Goal: Task Accomplishment & Management: Use online tool/utility

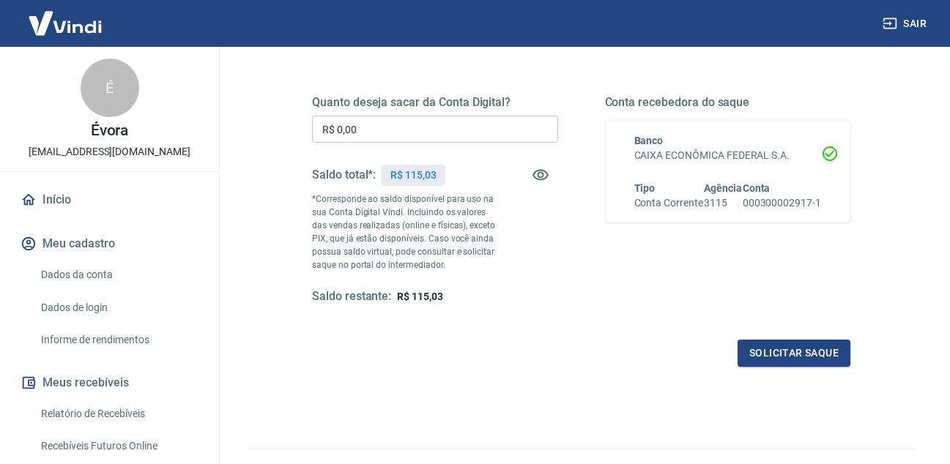
scroll to position [220, 0]
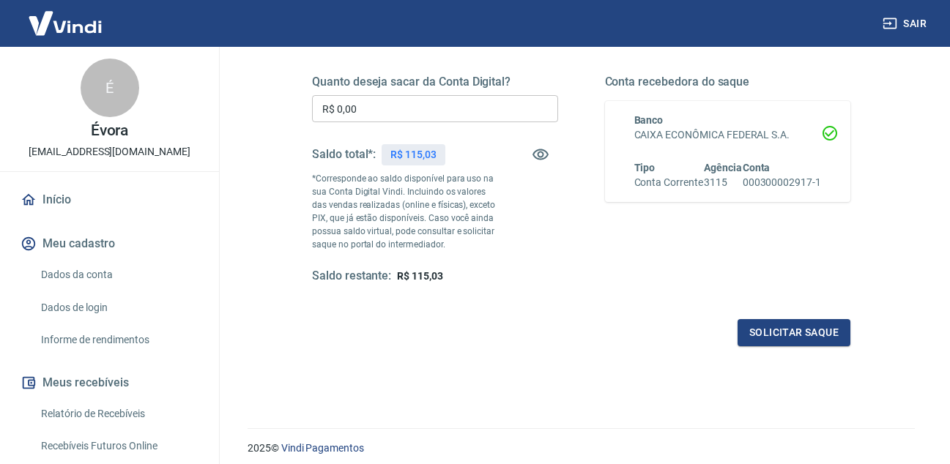
click at [413, 119] on input "R$ 0,00" at bounding box center [435, 108] width 246 height 27
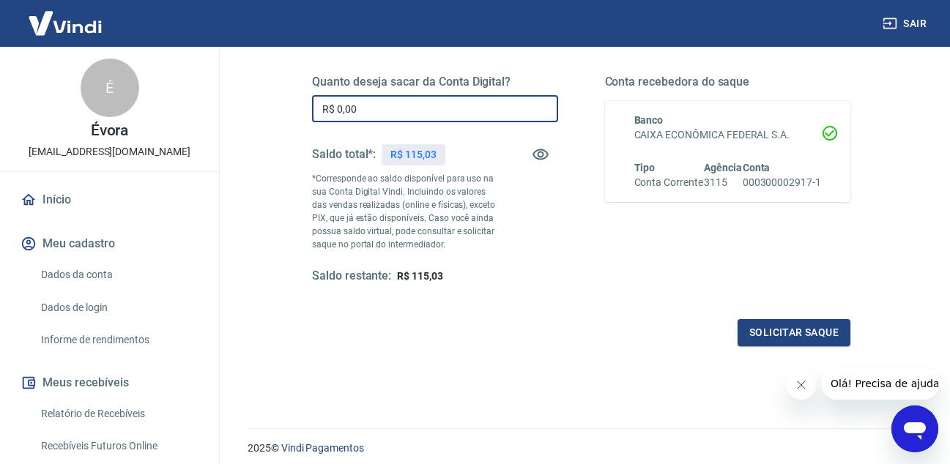
scroll to position [0, 0]
type input "R$ 115,03"
click at [770, 328] on button "Solicitar saque" at bounding box center [794, 332] width 113 height 27
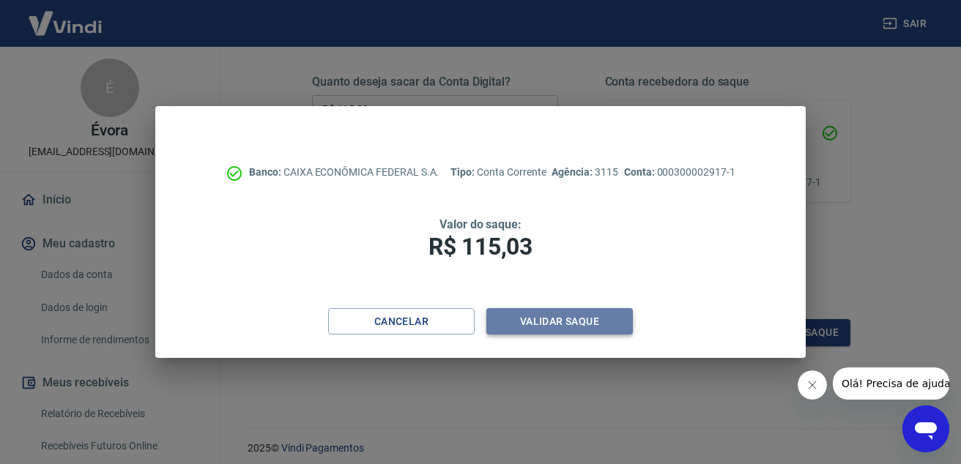
click at [569, 321] on button "Validar saque" at bounding box center [559, 321] width 147 height 27
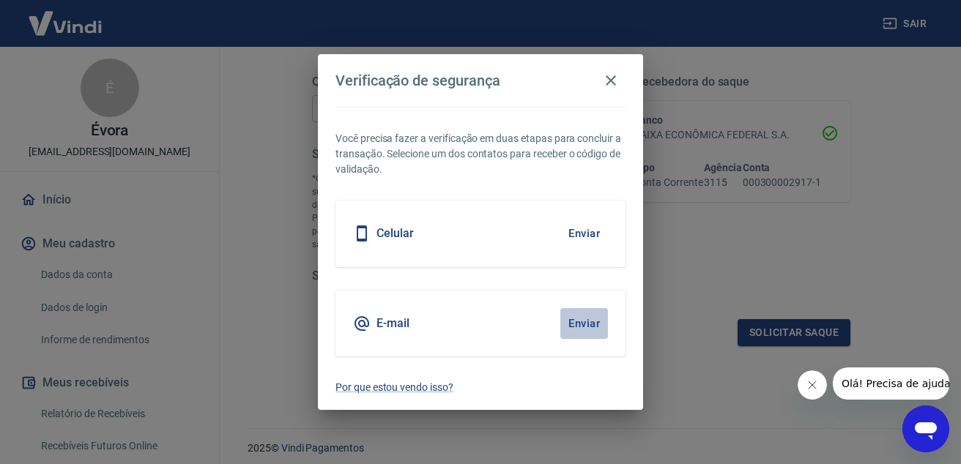
click at [583, 326] on button "Enviar" at bounding box center [584, 323] width 48 height 31
click at [581, 326] on button "Enviar" at bounding box center [584, 323] width 48 height 31
click at [432, 316] on div "E-mail Enviar" at bounding box center [481, 324] width 290 height 66
click at [393, 325] on h5 "E-mail" at bounding box center [393, 324] width 33 height 15
click at [577, 322] on button "Enviar" at bounding box center [584, 323] width 48 height 31
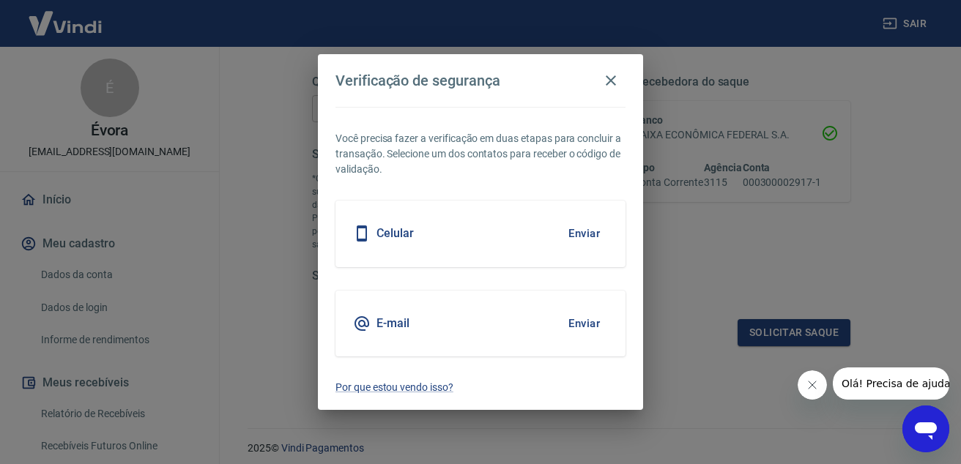
drag, startPoint x: 815, startPoint y: 387, endPoint x: 1212, endPoint y: 754, distance: 540.8
click at [815, 387] on icon "Fechar mensagem da empresa" at bounding box center [812, 386] width 12 height 12
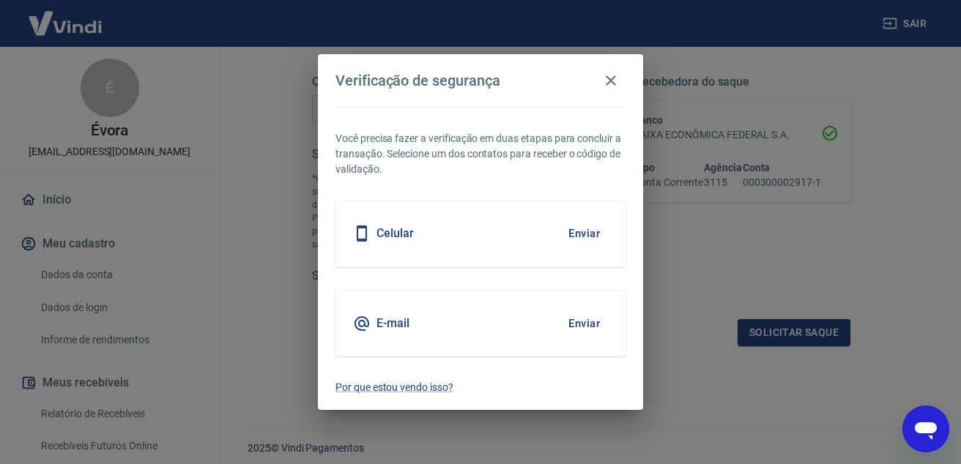
click at [590, 322] on button "Enviar" at bounding box center [584, 323] width 48 height 31
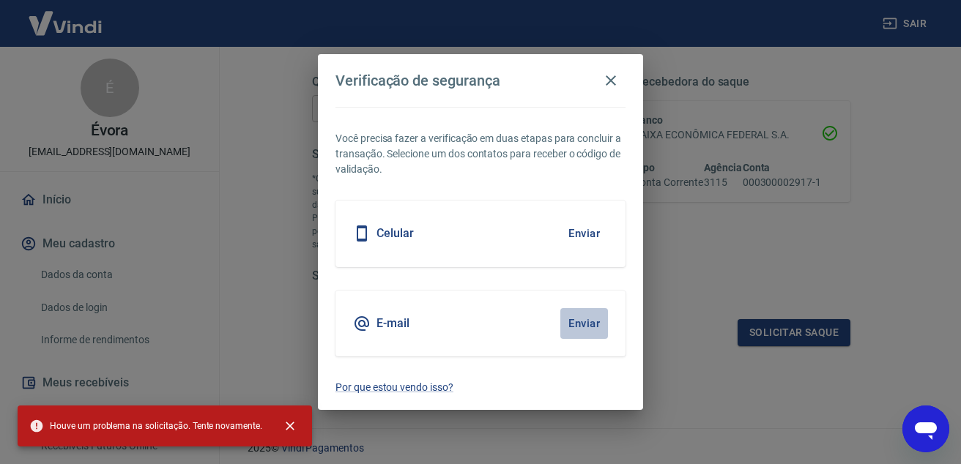
click at [585, 321] on button "Enviar" at bounding box center [584, 323] width 48 height 31
click at [607, 78] on icon "button" at bounding box center [611, 80] width 10 height 10
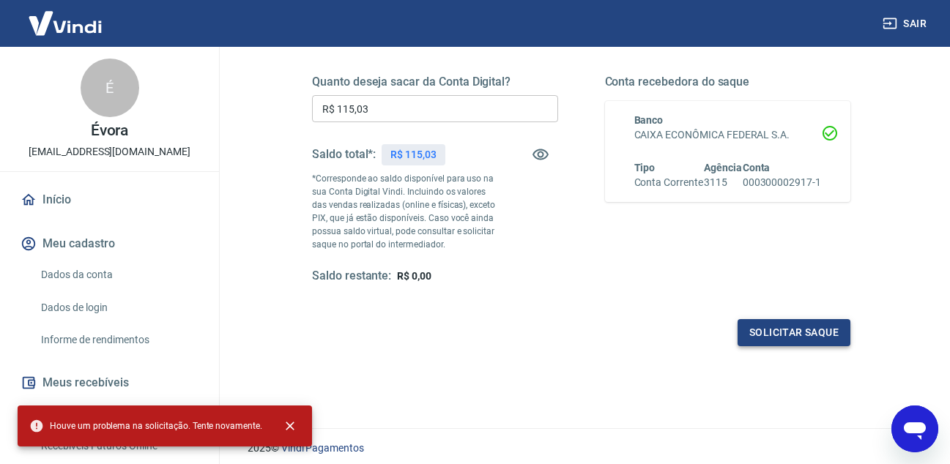
click at [777, 328] on button "Solicitar saque" at bounding box center [794, 332] width 113 height 27
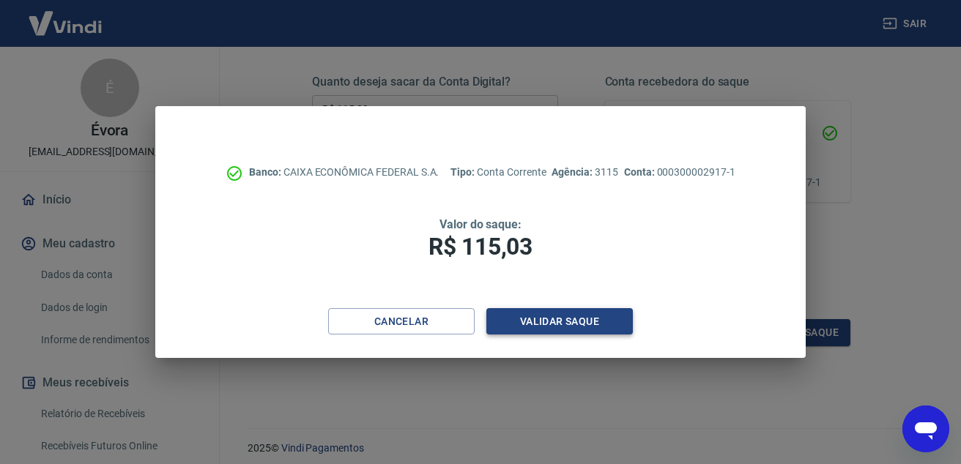
click at [603, 315] on button "Validar saque" at bounding box center [559, 321] width 147 height 27
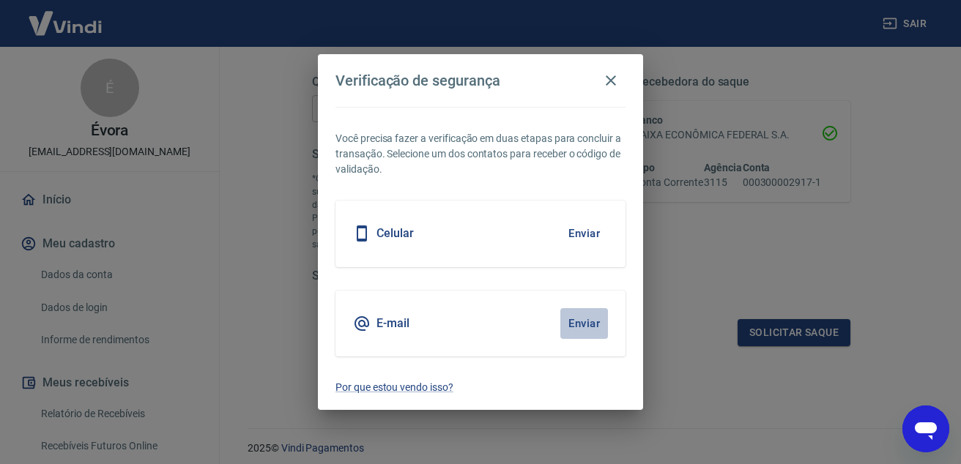
click at [583, 325] on button "Enviar" at bounding box center [584, 323] width 48 height 31
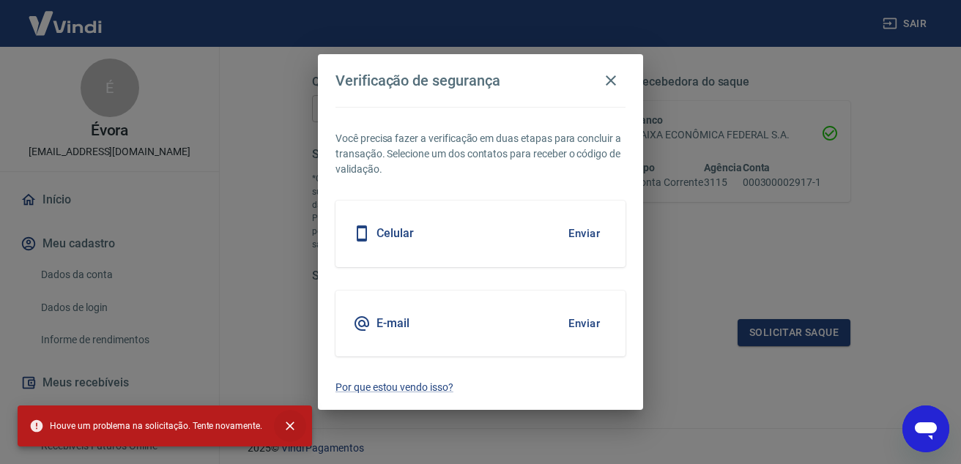
click at [286, 424] on icon "close" at bounding box center [290, 426] width 15 height 15
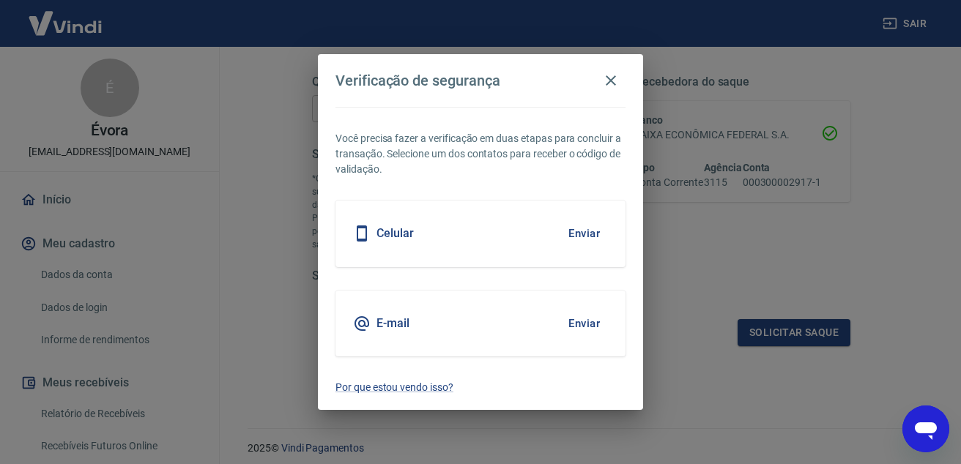
click at [599, 232] on button "Enviar" at bounding box center [584, 233] width 48 height 31
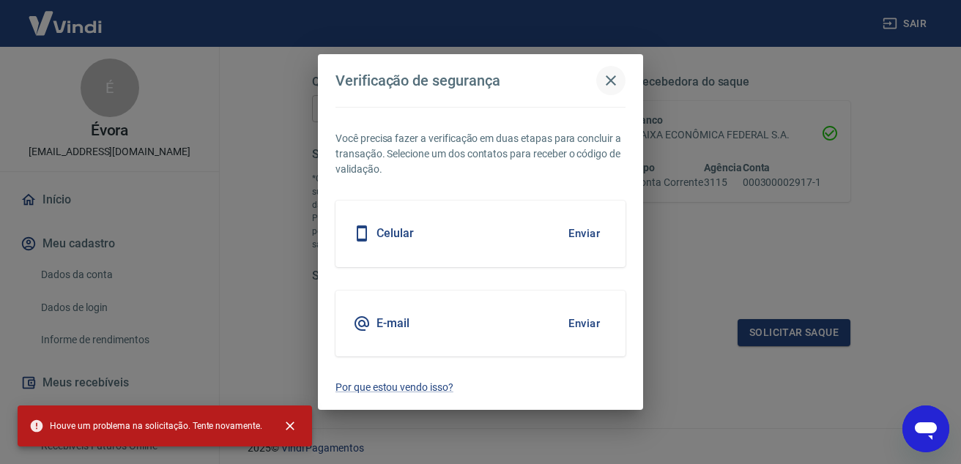
click at [611, 76] on icon "button" at bounding box center [611, 81] width 18 height 18
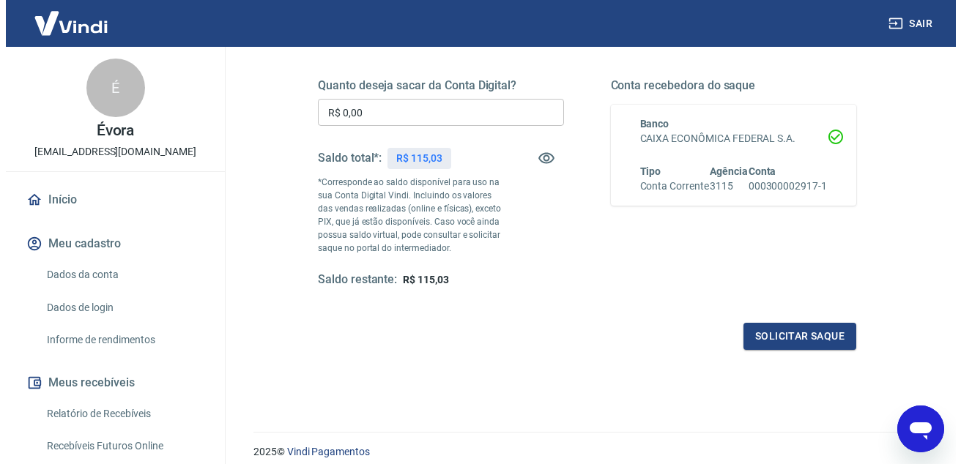
scroll to position [220, 0]
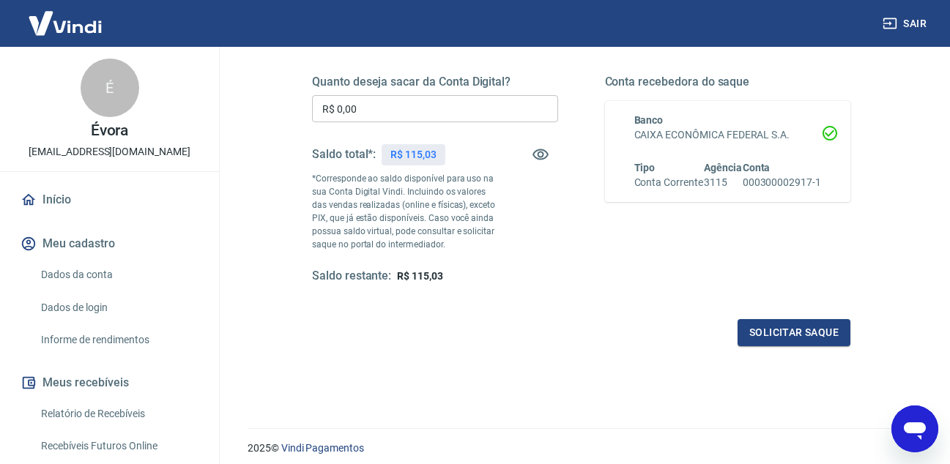
click at [404, 106] on input "R$ 0,00" at bounding box center [435, 108] width 246 height 27
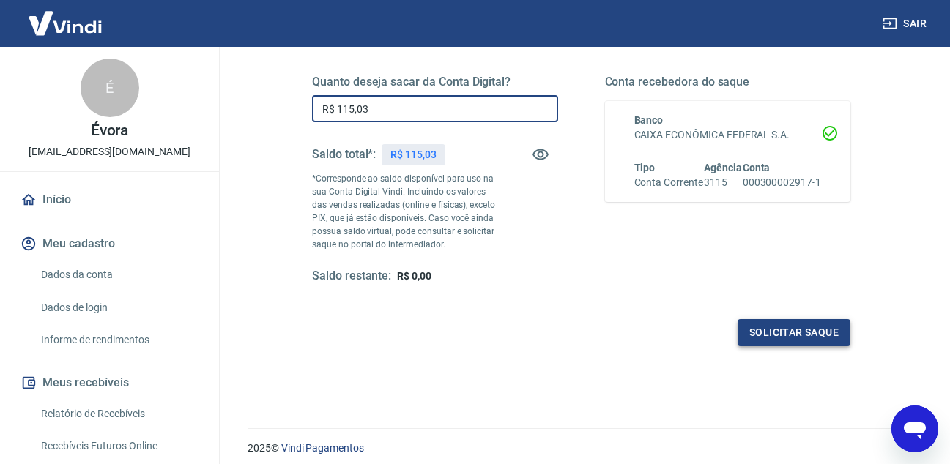
type input "R$ 115,03"
click at [826, 336] on button "Solicitar saque" at bounding box center [794, 332] width 113 height 27
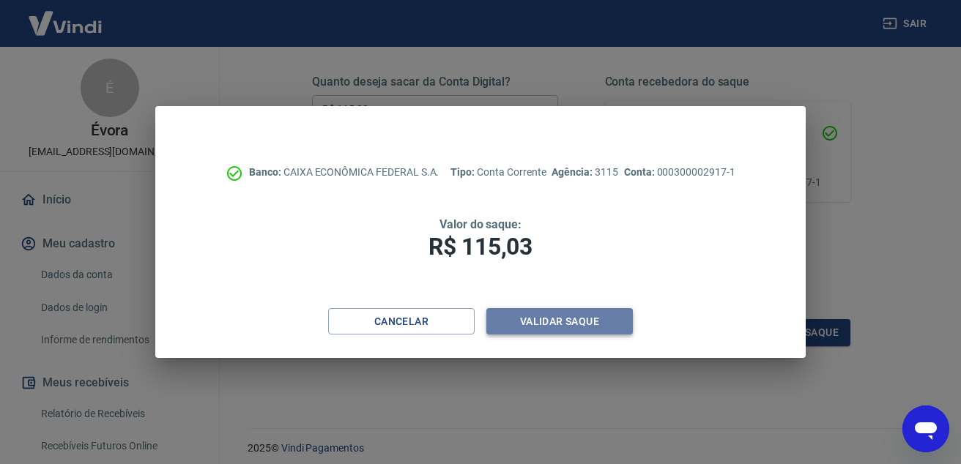
click at [574, 327] on button "Validar saque" at bounding box center [559, 321] width 147 height 27
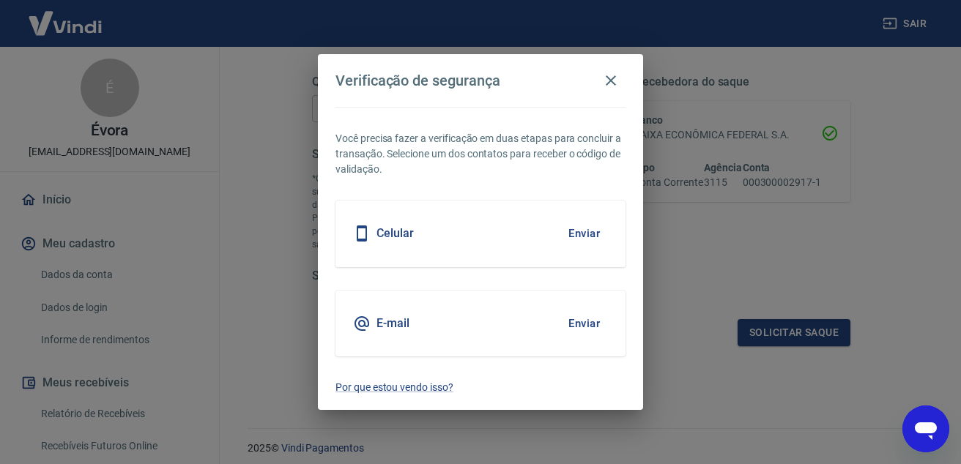
click at [588, 330] on button "Enviar" at bounding box center [584, 323] width 48 height 31
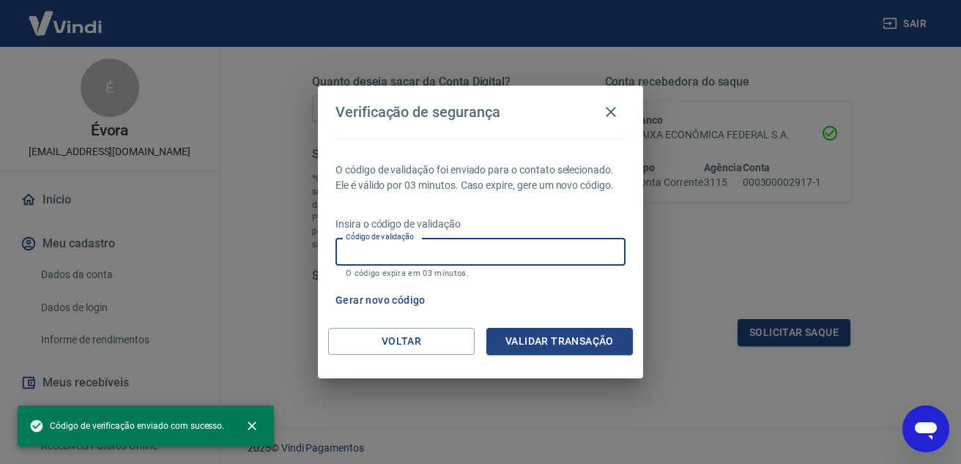
click at [385, 254] on input "Código de validação" at bounding box center [481, 251] width 290 height 27
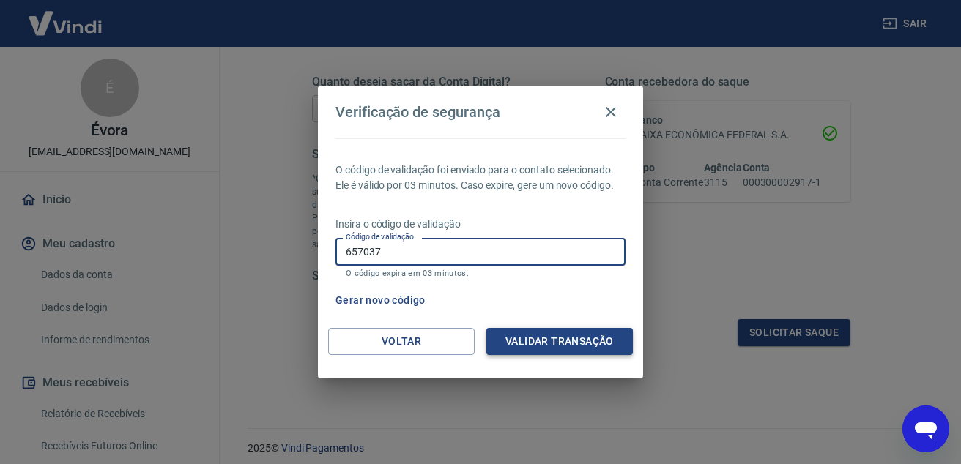
type input "657037"
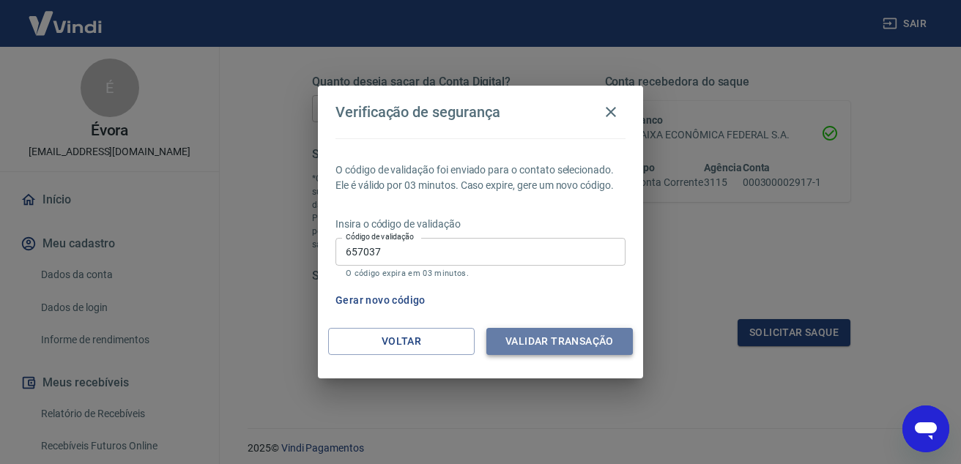
click at [549, 341] on button "Validar transação" at bounding box center [559, 341] width 147 height 27
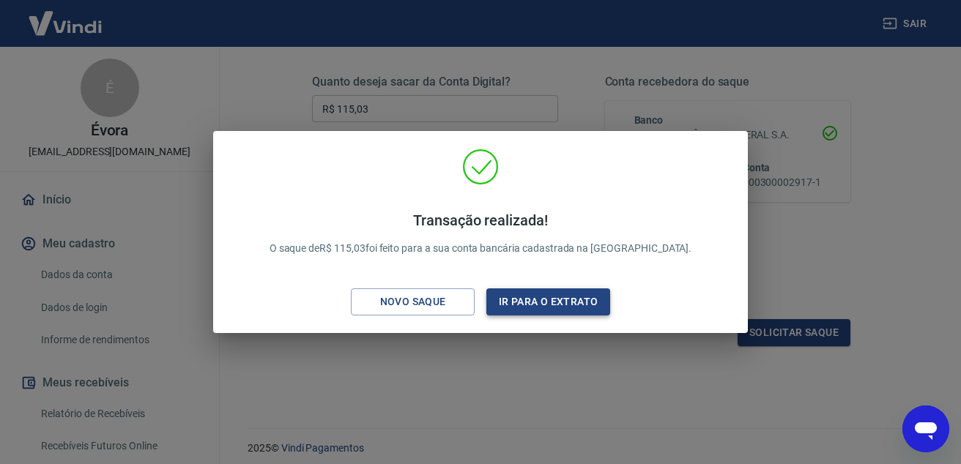
click at [525, 306] on button "Ir para o extrato" at bounding box center [548, 302] width 124 height 27
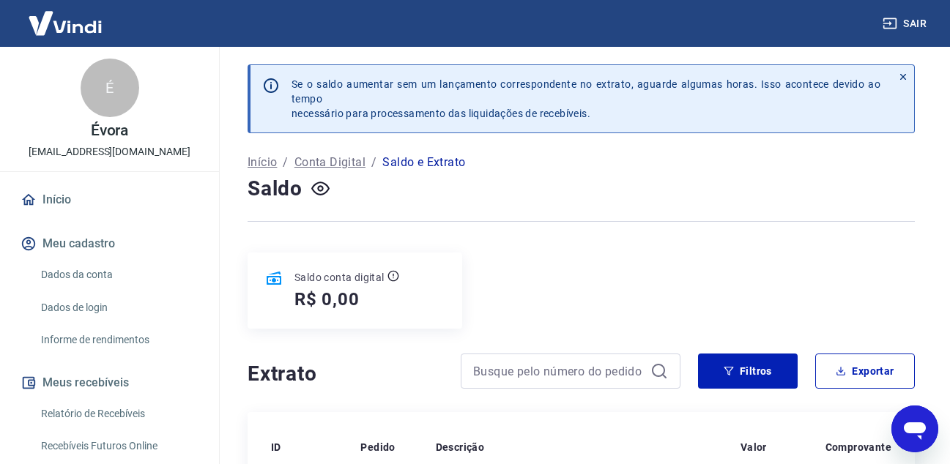
scroll to position [220, 0]
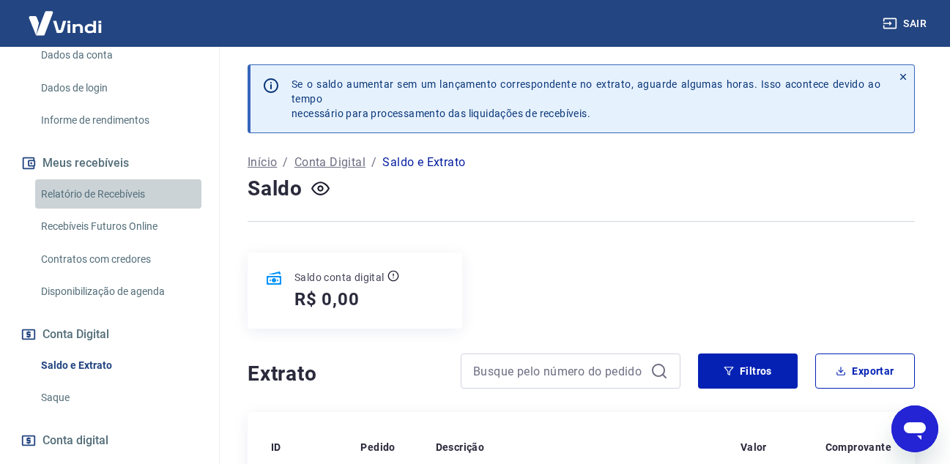
click at [121, 192] on link "Relatório de Recebíveis" at bounding box center [118, 194] width 166 height 30
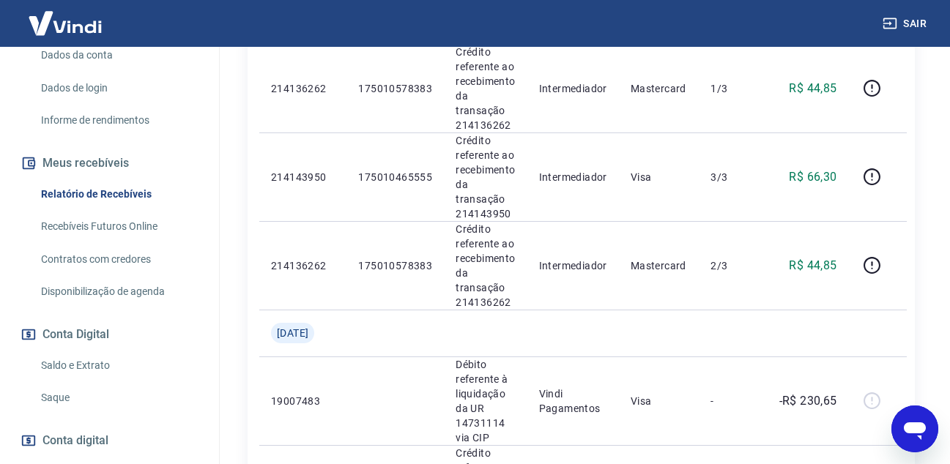
scroll to position [1150, 0]
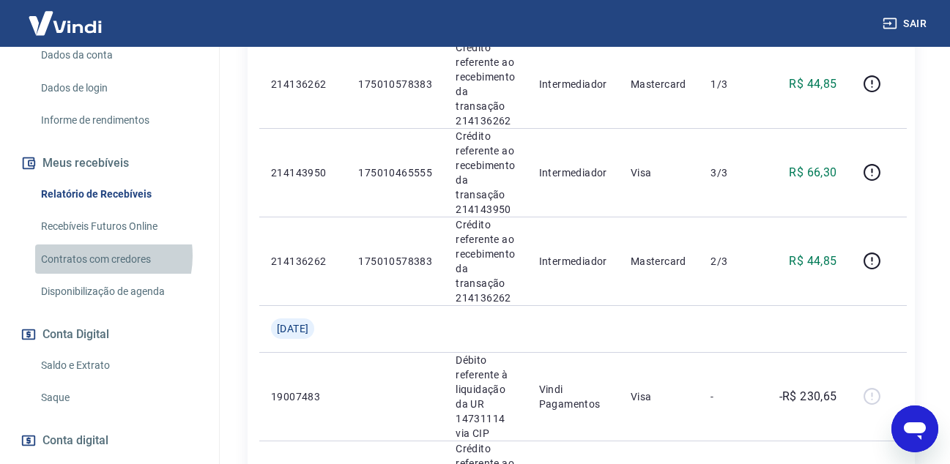
click at [93, 256] on link "Contratos com credores" at bounding box center [118, 260] width 166 height 30
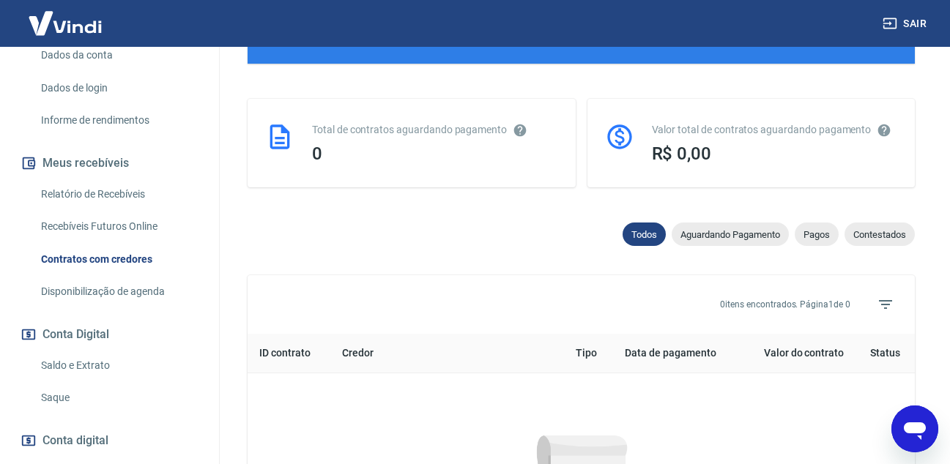
scroll to position [691, 0]
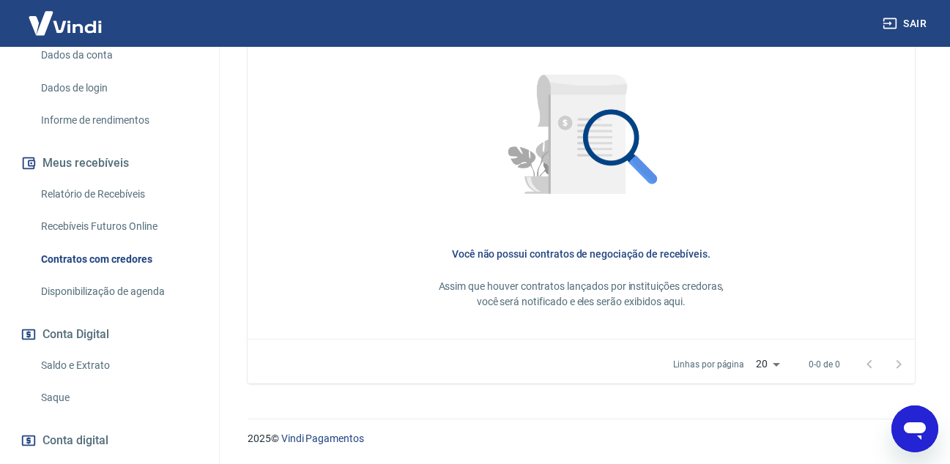
click at [93, 365] on link "Saldo e Extrato" at bounding box center [118, 366] width 166 height 30
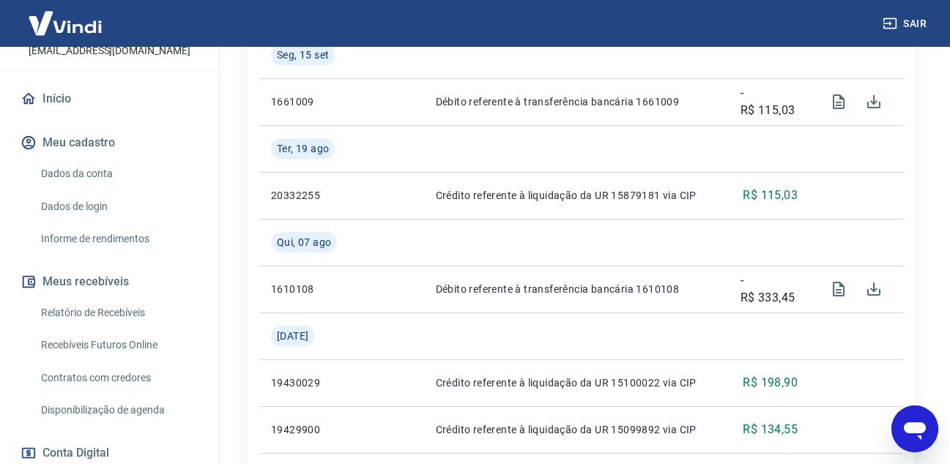
scroll to position [81, 0]
